Goal: Task Accomplishment & Management: Complete application form

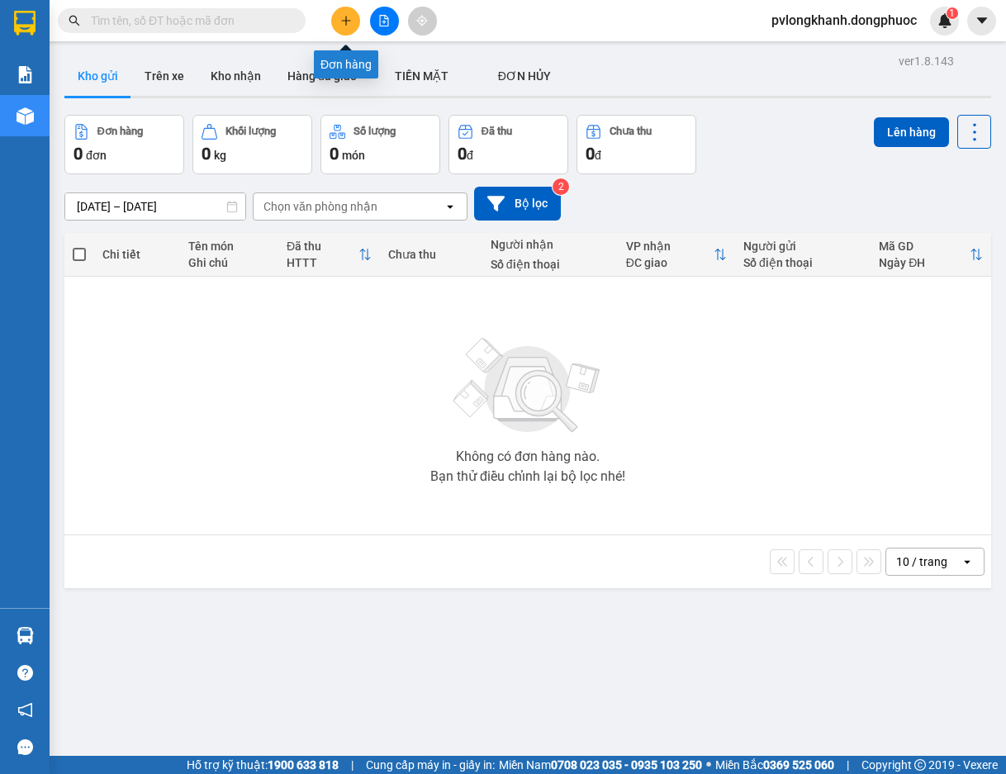
click at [342, 21] on icon "plus" at bounding box center [346, 21] width 12 height 12
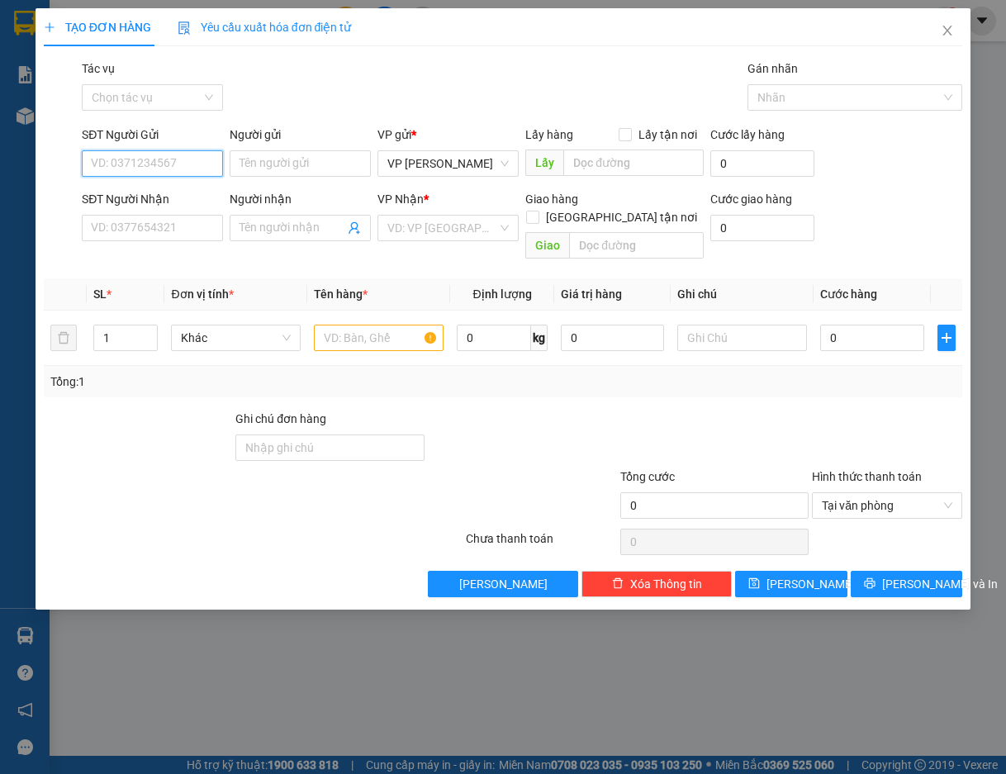
click at [145, 164] on input "SĐT Người Gửi" at bounding box center [152, 163] width 141 height 26
click at [168, 167] on input "SĐT Người Gửi" at bounding box center [152, 163] width 141 height 26
click at [146, 170] on input "SĐT Người Gửi" at bounding box center [152, 163] width 141 height 26
type input "0792494754"
click at [275, 165] on input "Người gửi" at bounding box center [300, 163] width 141 height 26
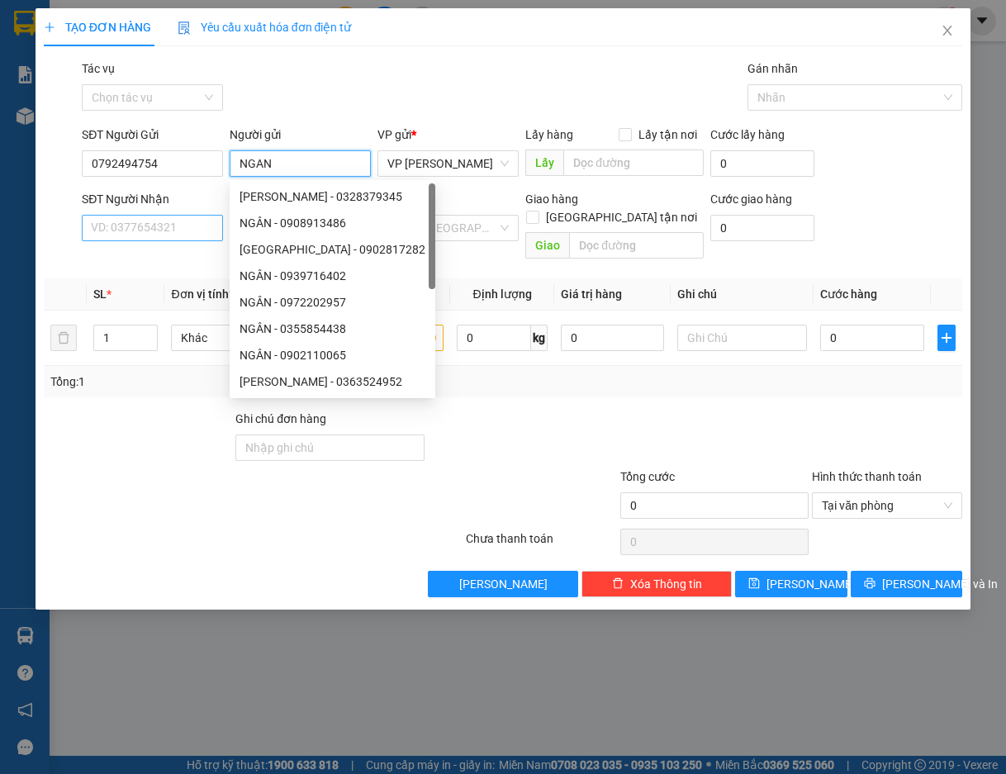
type input "NGAN"
click at [148, 227] on input "SĐT Người Nhận" at bounding box center [152, 228] width 141 height 26
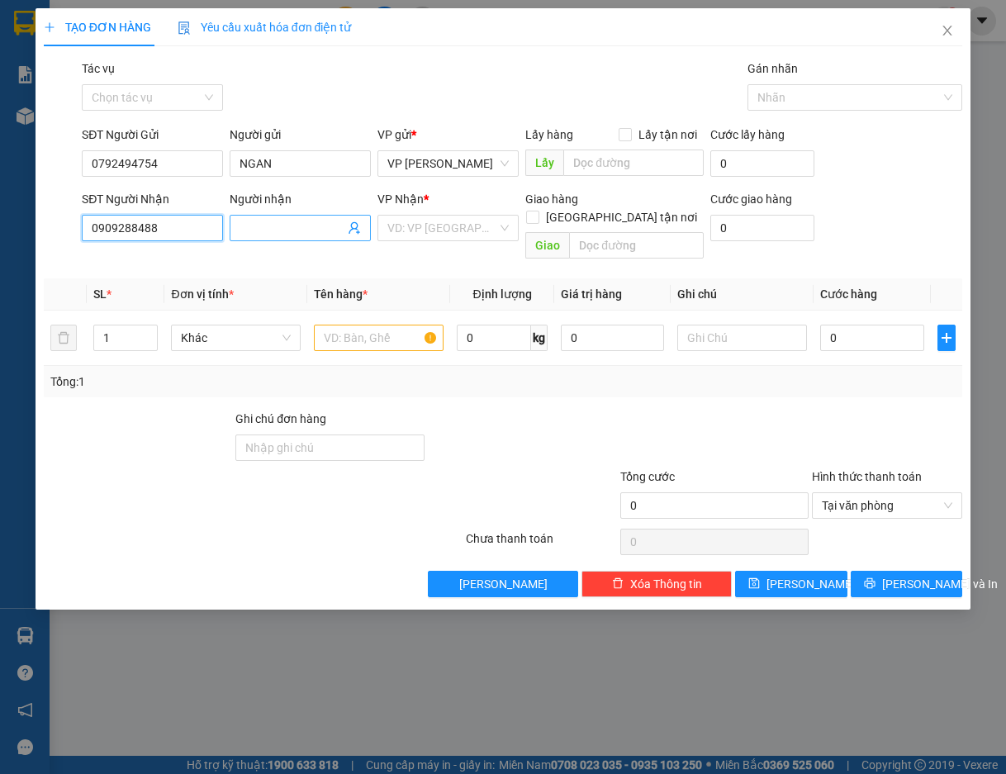
type input "0909288488"
click at [257, 228] on input "Người nhận" at bounding box center [292, 228] width 105 height 18
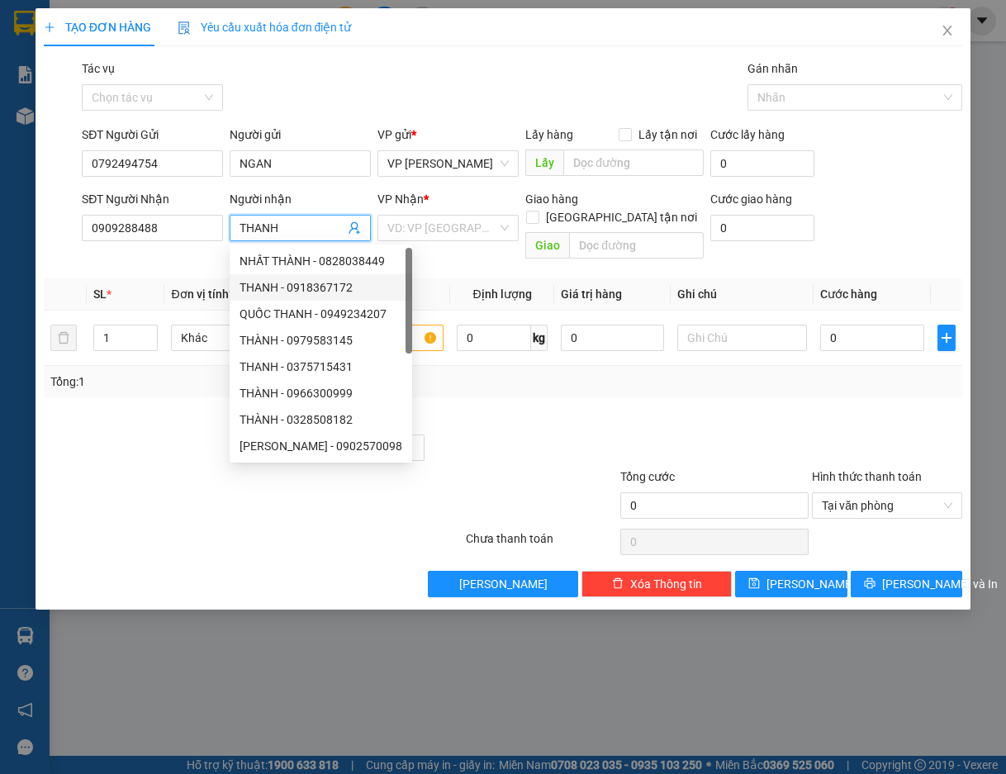
type input "THANH"
click at [165, 278] on th "Đơn vị tính *" at bounding box center [235, 294] width 143 height 32
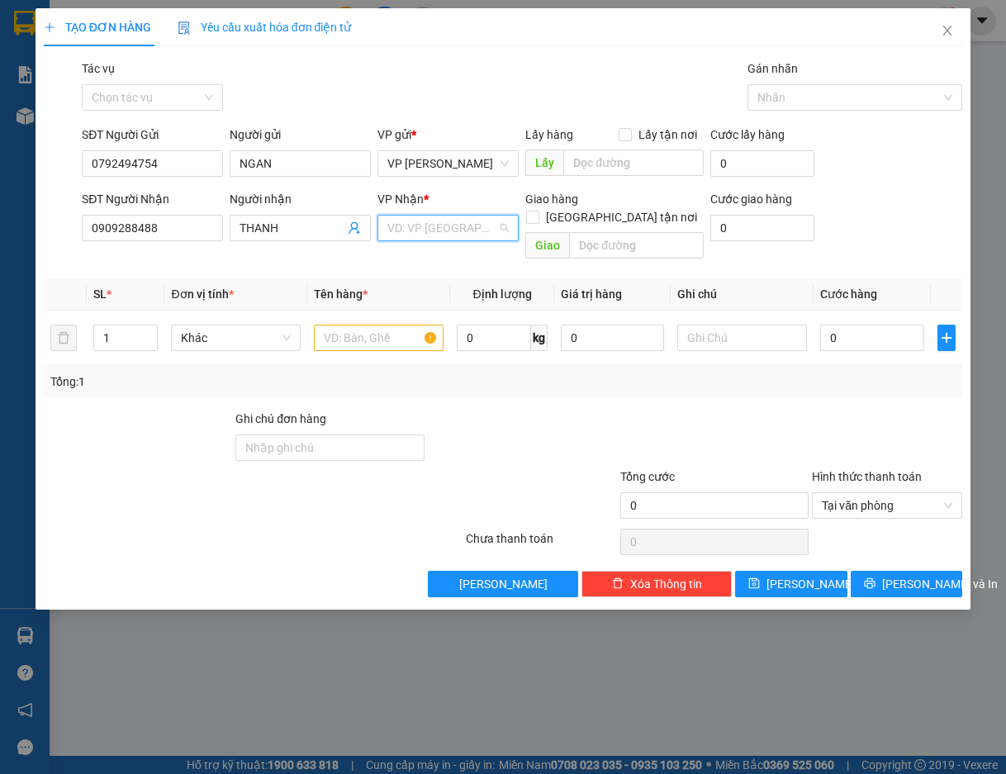
click at [424, 222] on input "search" at bounding box center [442, 228] width 110 height 25
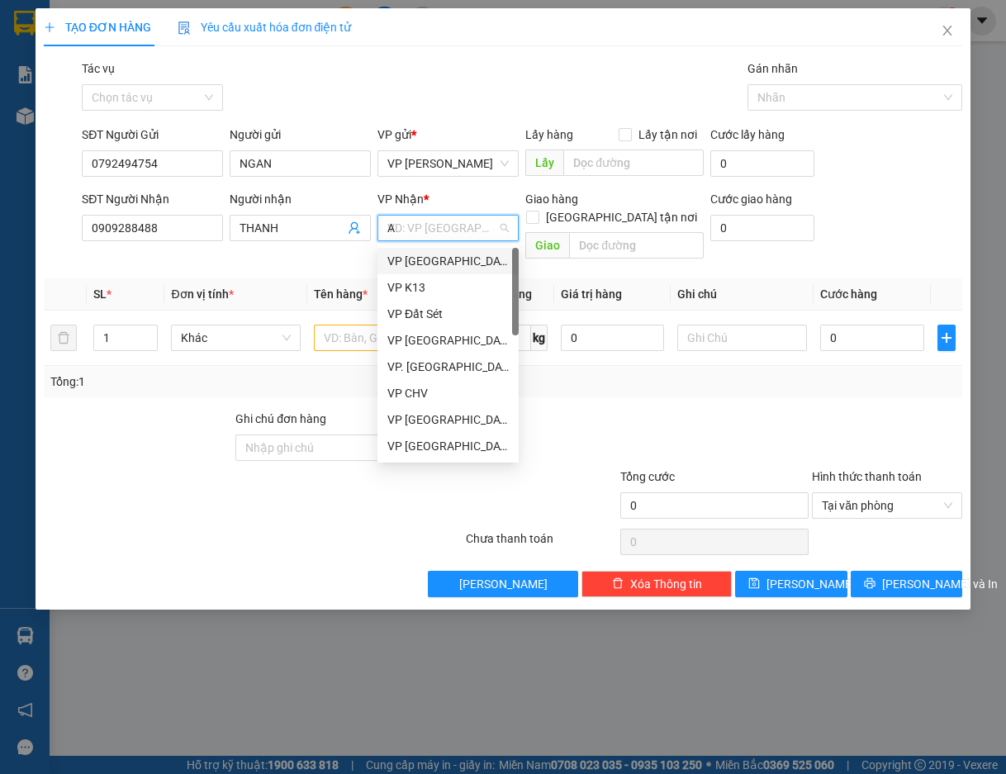
type input "AS"
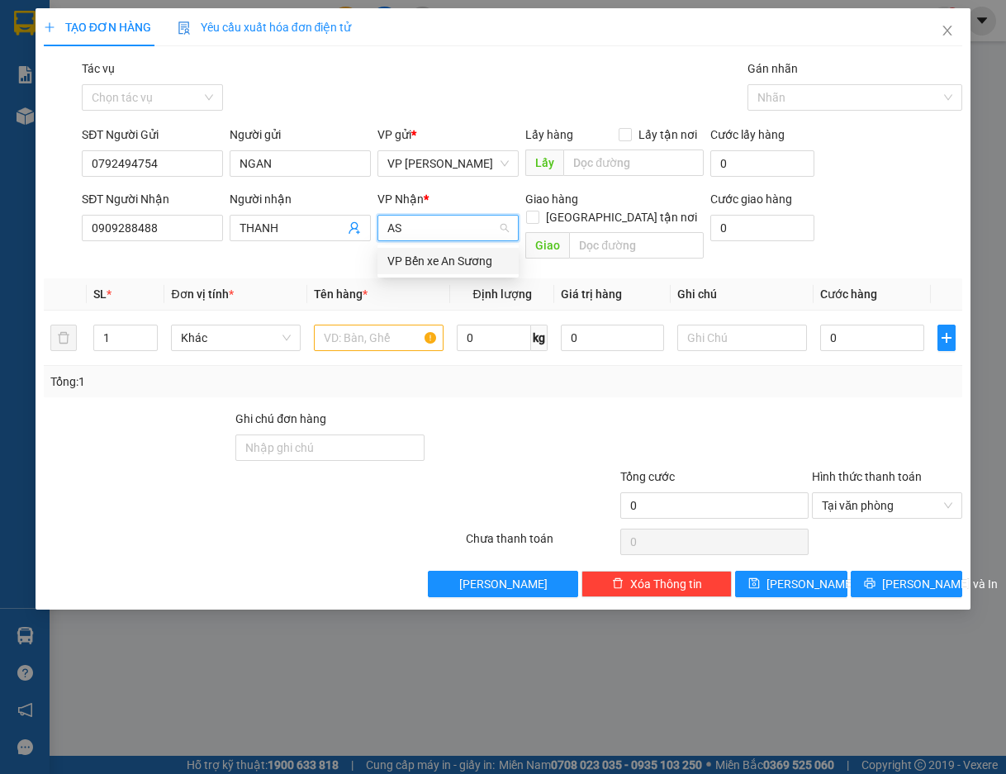
click at [425, 252] on div "VP Bến xe An Sương" at bounding box center [447, 261] width 121 height 18
click at [348, 325] on input "text" at bounding box center [379, 338] width 130 height 26
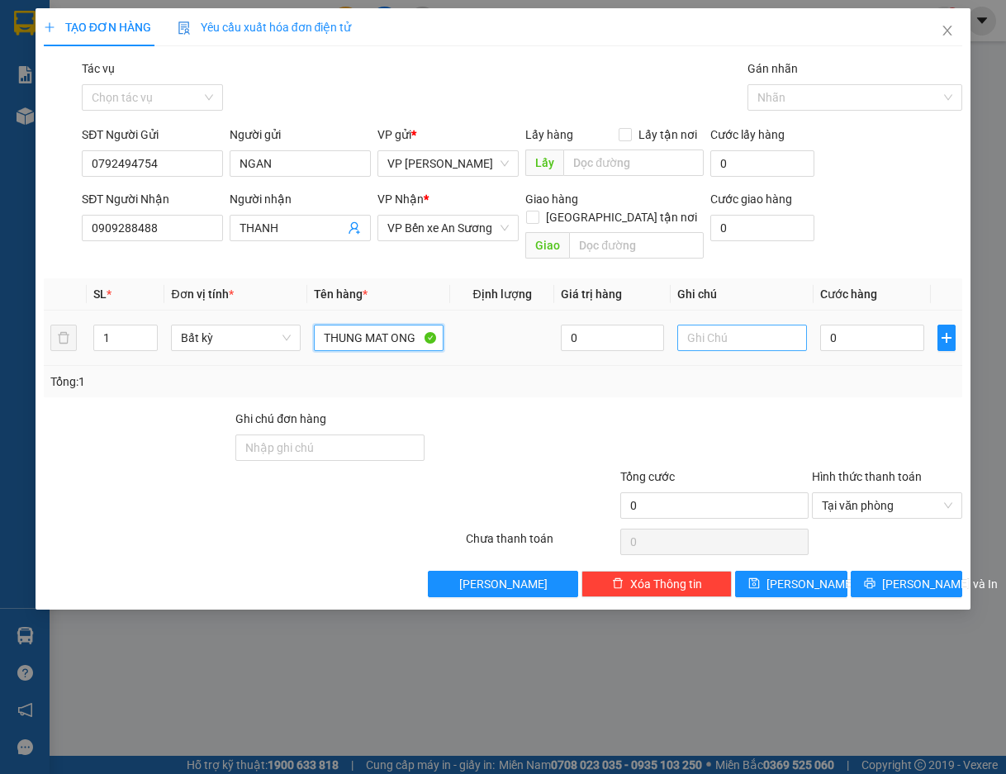
type input "THUNG MAT ONG"
click at [702, 325] on input "text" at bounding box center [742, 338] width 130 height 26
type input "KDB"
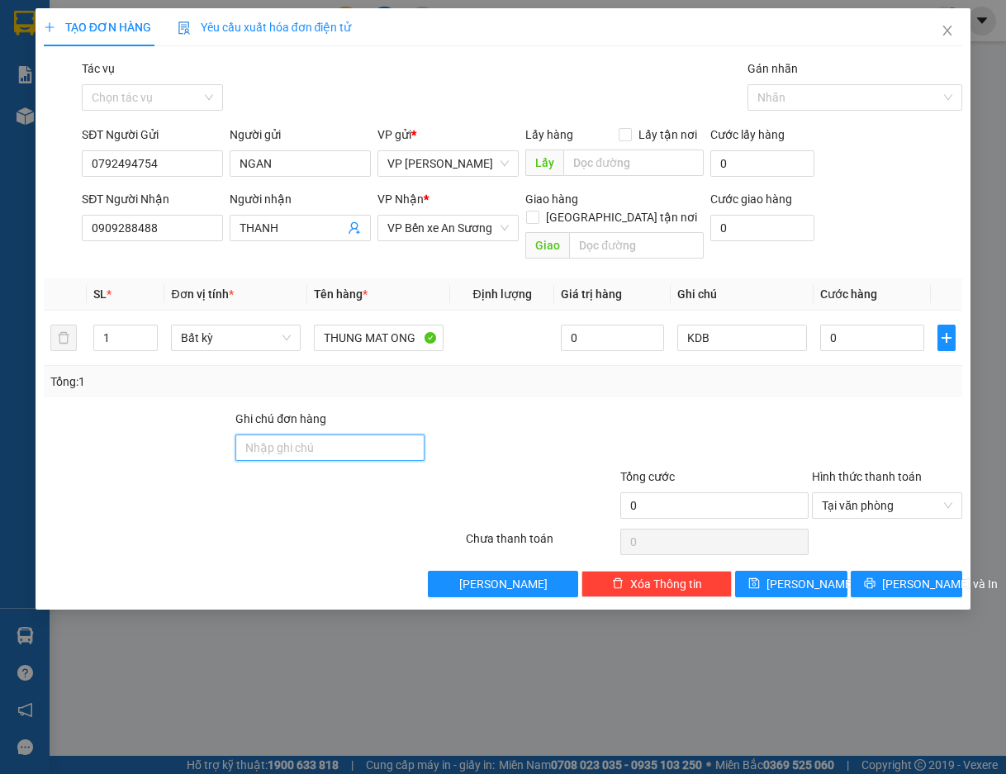
click at [318, 434] on input "Ghi chú đơn hàng" at bounding box center [329, 447] width 189 height 26
type input "KDB"
click at [886, 325] on input "0" at bounding box center [871, 338] width 103 height 26
click at [885, 325] on input "0" at bounding box center [871, 338] width 103 height 26
type input "04"
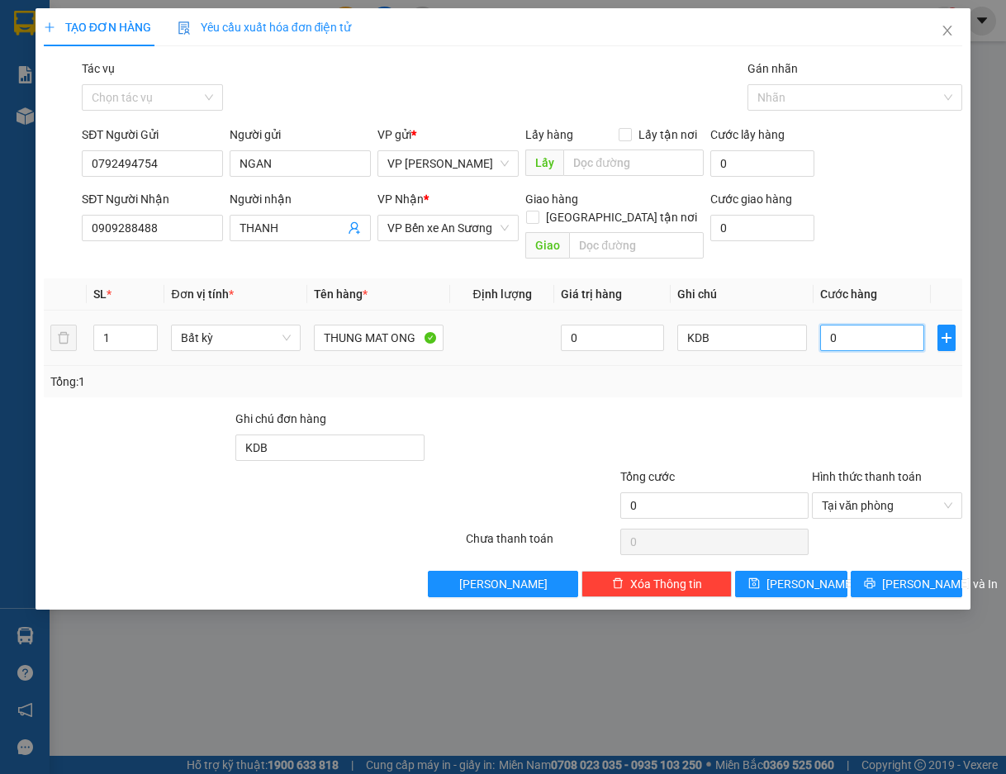
type input "4"
type input "040"
type input "40"
type input "40.000"
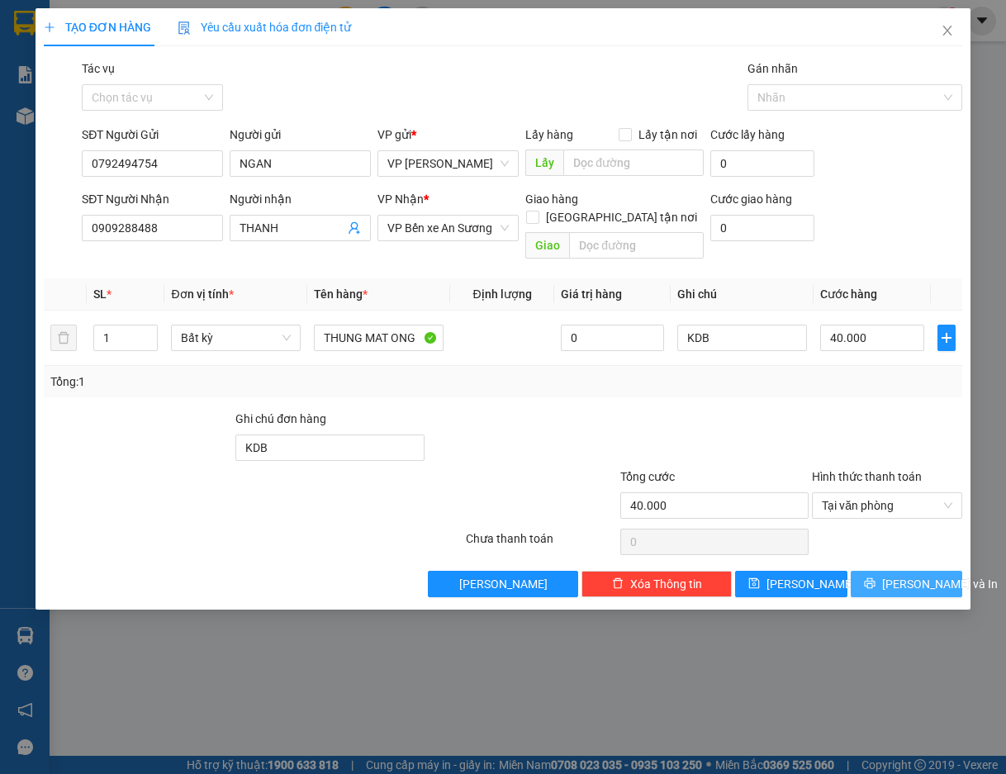
click at [902, 575] on span "[PERSON_NAME] và In" at bounding box center [940, 584] width 116 height 18
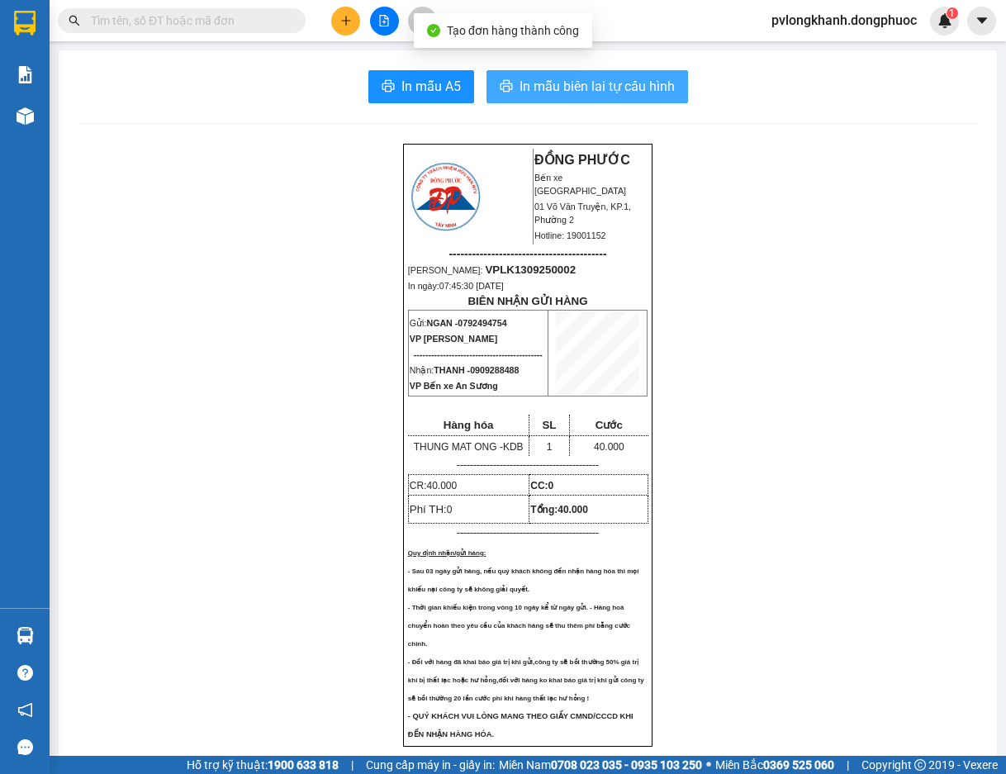
click at [641, 90] on span "In mẫu biên lai tự cấu hình" at bounding box center [596, 86] width 155 height 21
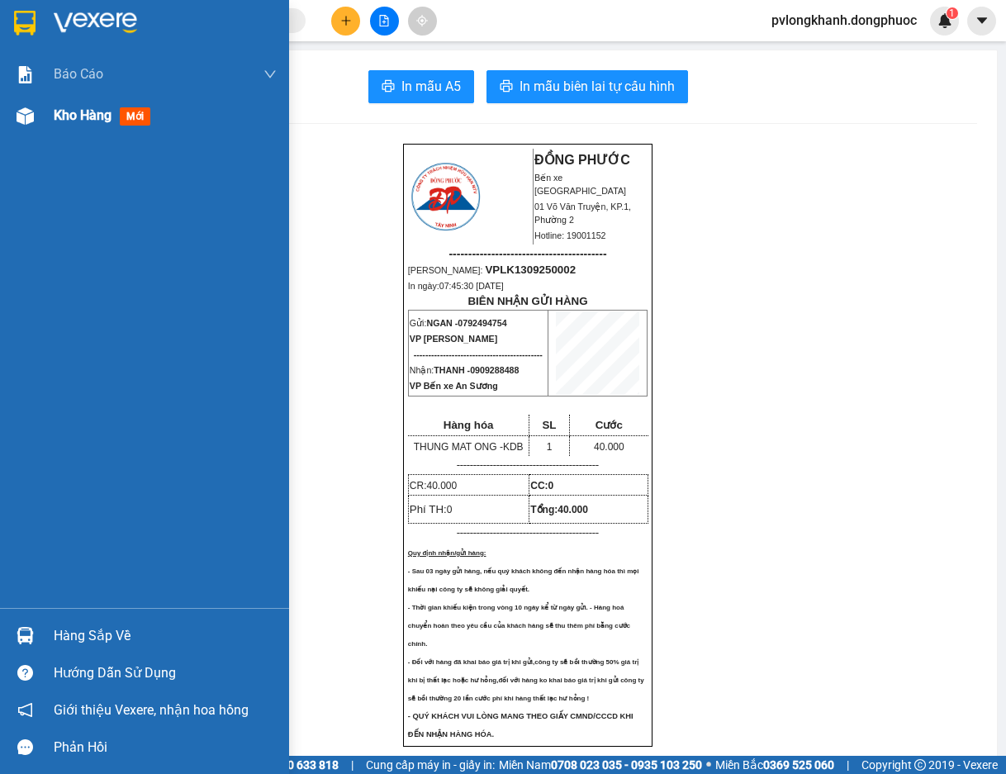
click at [68, 113] on span "Kho hàng" at bounding box center [83, 115] width 58 height 16
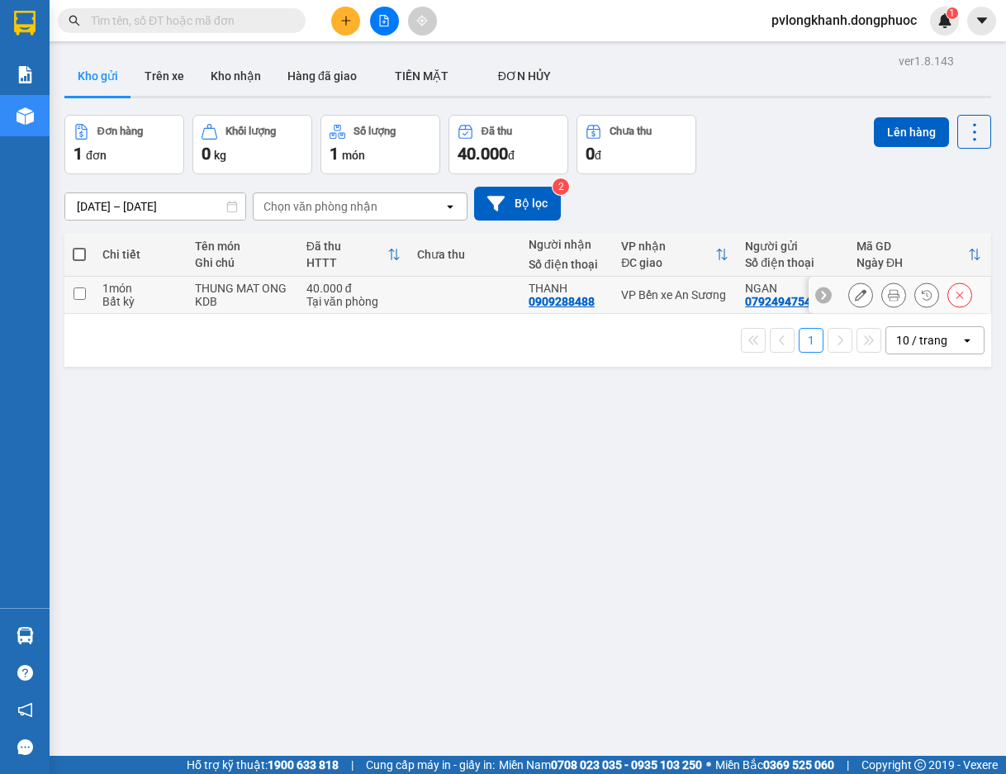
click at [232, 295] on div "THUNG MAT ONG" at bounding box center [242, 288] width 95 height 13
checkbox input "true"
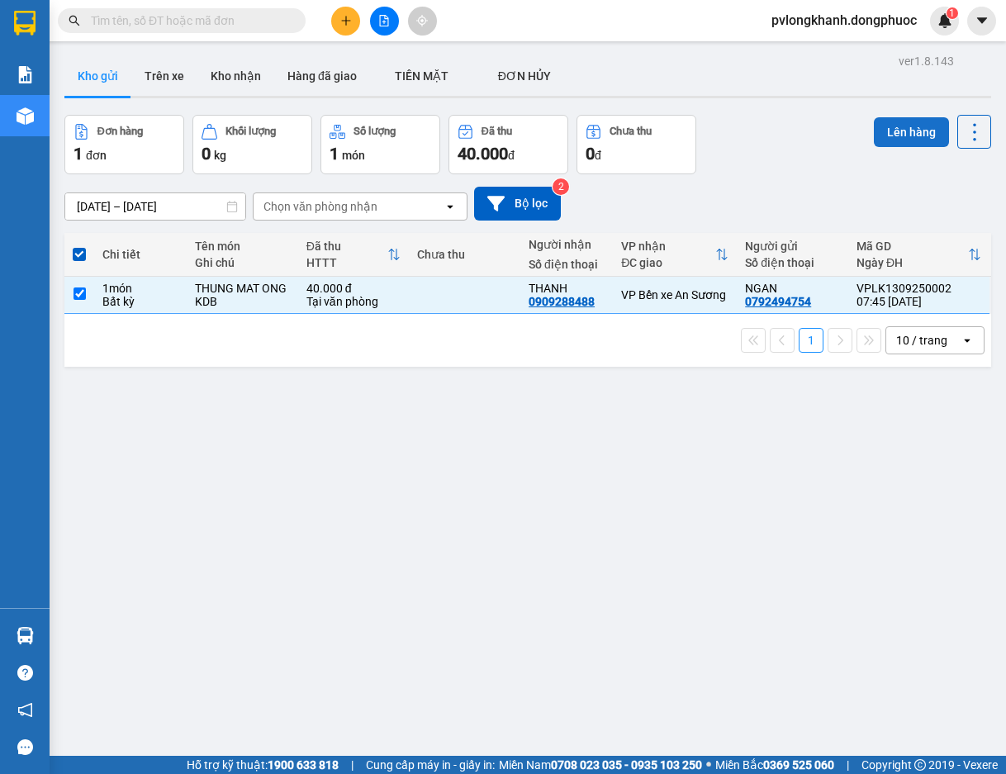
click at [917, 130] on button "Lên hàng" at bounding box center [911, 132] width 75 height 30
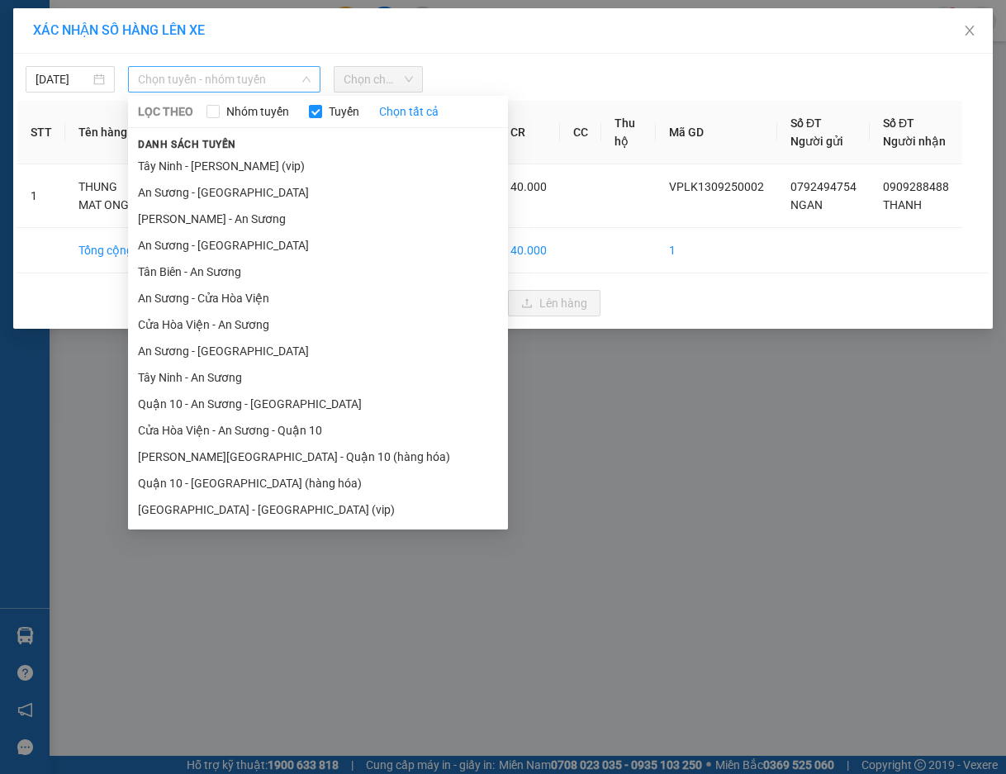
click at [225, 78] on span "Chọn tuyến - nhóm tuyến" at bounding box center [224, 79] width 172 height 25
click at [221, 218] on li "[PERSON_NAME] - An Sương" at bounding box center [318, 219] width 380 height 26
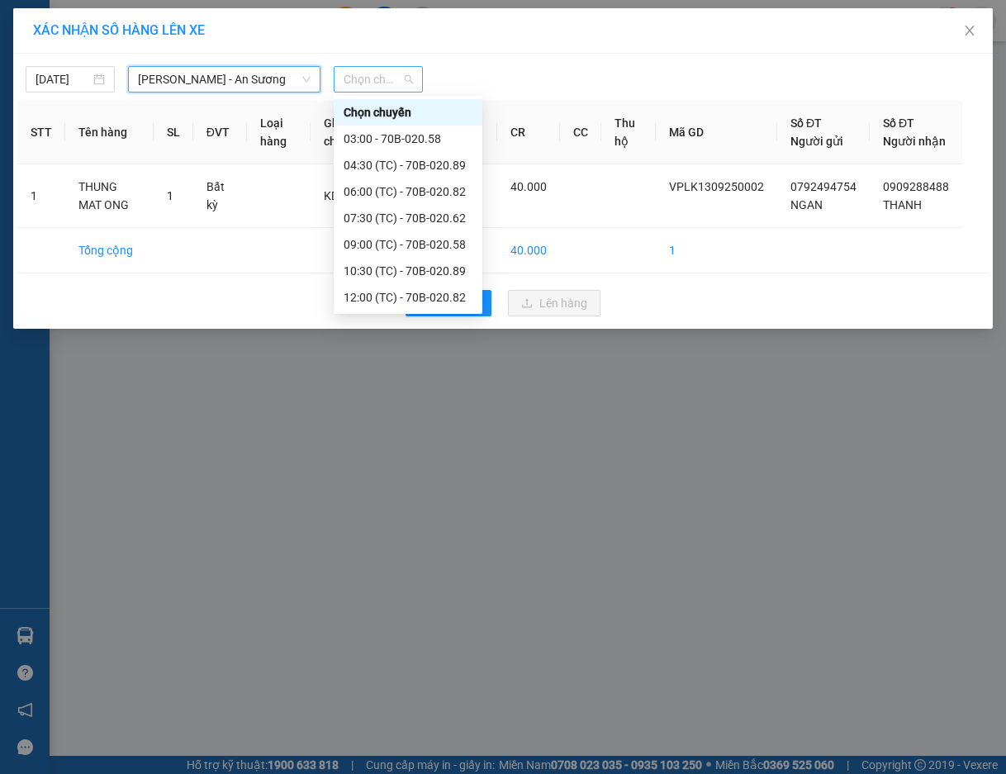
click at [362, 83] on span "Chọn chuyến" at bounding box center [378, 79] width 69 height 25
click at [415, 212] on div "07:30 (TC) - 70B-020.62" at bounding box center [408, 218] width 129 height 18
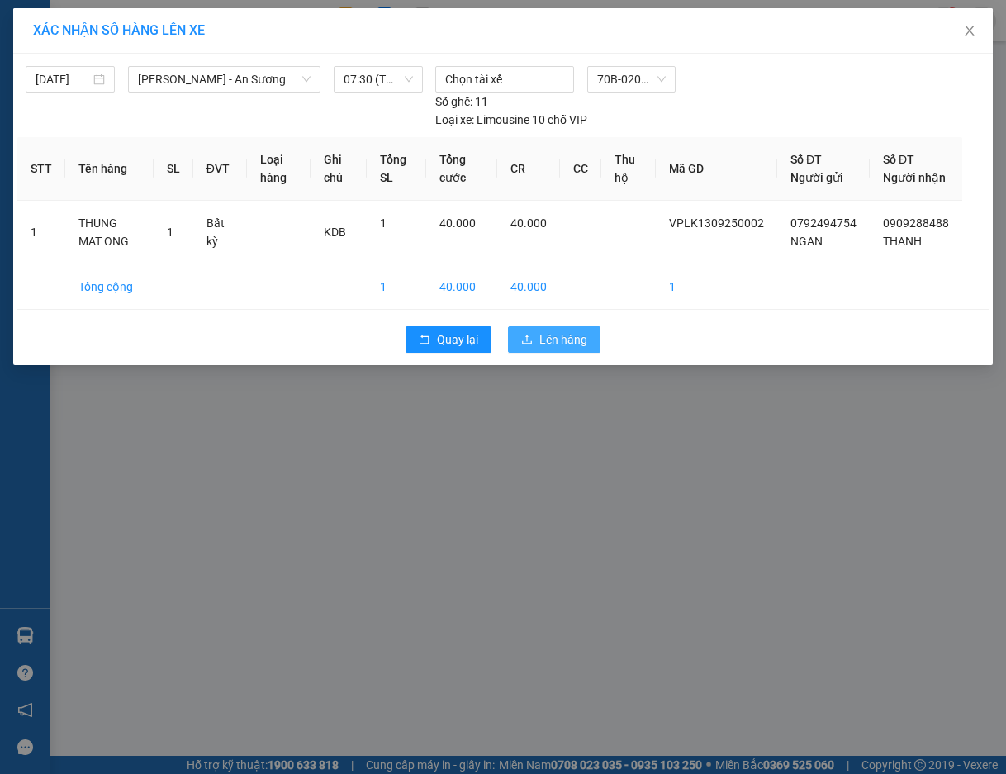
click at [567, 349] on span "Lên hàng" at bounding box center [563, 339] width 48 height 18
